Goal: Answer question/provide support

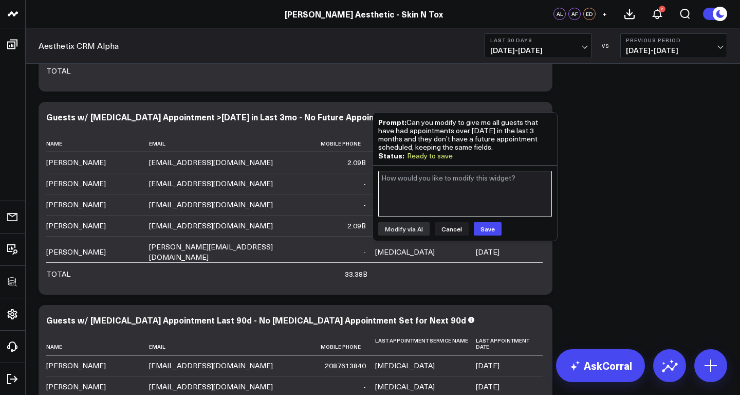
click at [479, 200] on textarea at bounding box center [465, 194] width 174 height 46
type textarea "Can you make this for any appointment not just [MEDICAL_DATA]"
click at [416, 225] on button "Modify via AI" at bounding box center [403, 228] width 51 height 13
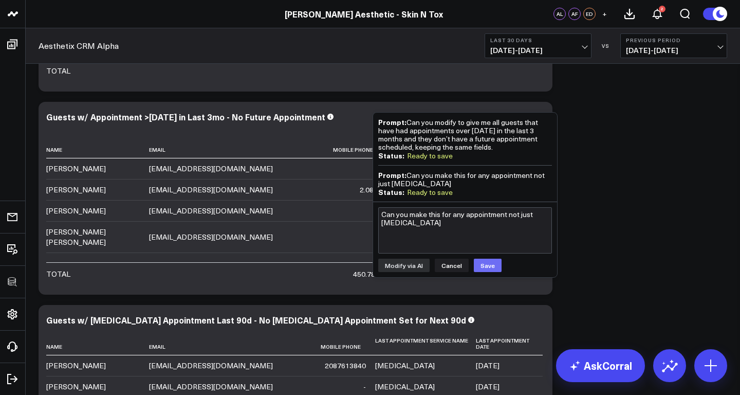
click at [480, 261] on button "Save" at bounding box center [488, 265] width 28 height 13
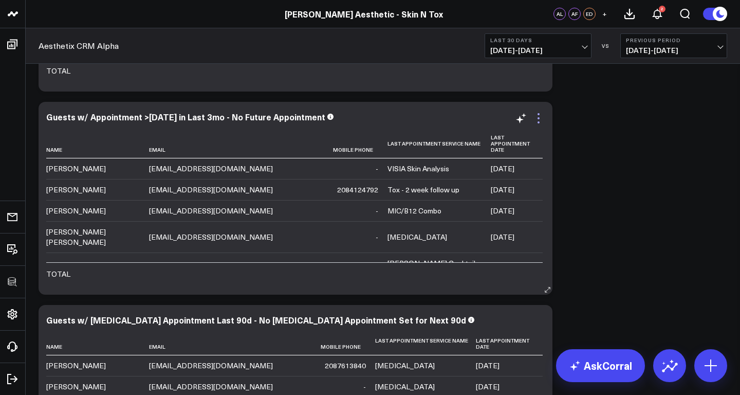
click at [538, 116] on icon at bounding box center [539, 118] width 12 height 12
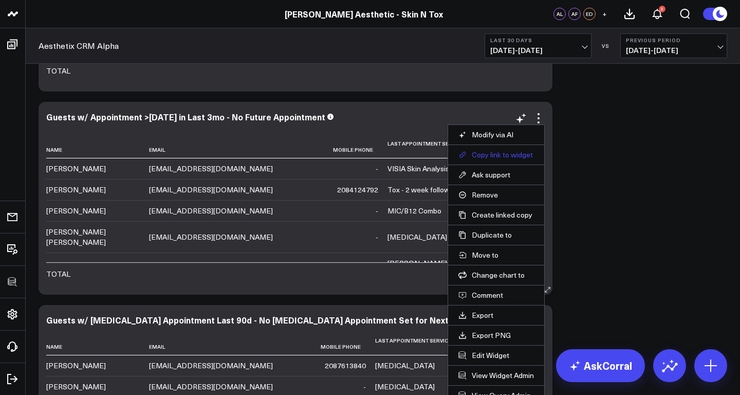
click at [502, 154] on button "Copy link to widget" at bounding box center [497, 154] width 76 height 9
